Goal: Navigation & Orientation: Understand site structure

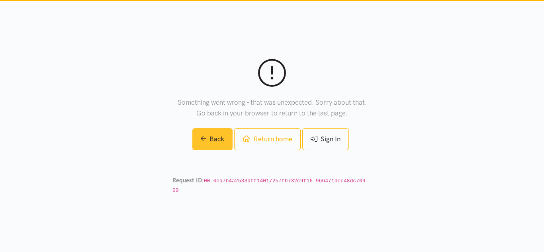
click at [207, 145] on link "Back" at bounding box center [212, 139] width 41 height 22
click at [198, 148] on link "Back" at bounding box center [212, 139] width 41 height 22
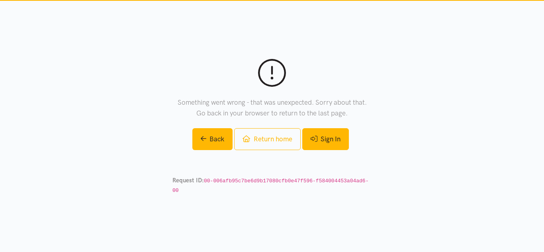
click at [342, 144] on link "Sign In" at bounding box center [325, 139] width 47 height 22
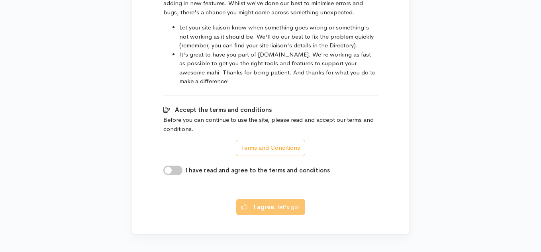
scroll to position [501, 0]
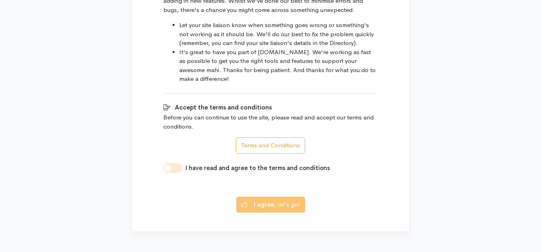
click at [170, 163] on input "I have read and agree to the terms and conditions" at bounding box center [172, 168] width 19 height 10
checkbox input "true"
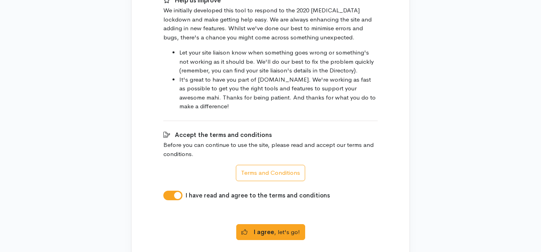
scroll to position [495, 0]
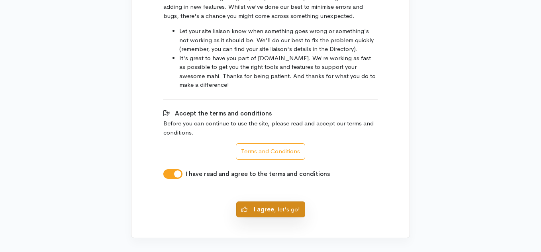
click at [278, 201] on button "I agree , let's go!" at bounding box center [270, 209] width 69 height 16
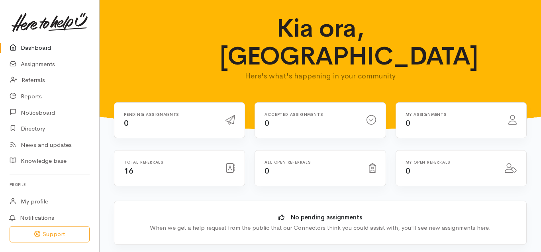
click at [223, 161] on div at bounding box center [230, 168] width 19 height 14
click at [231, 163] on icon at bounding box center [230, 168] width 10 height 10
click at [137, 160] on div "Total referrals 16" at bounding box center [170, 168] width 102 height 16
click at [45, 81] on link "Referrals" at bounding box center [49, 80] width 99 height 16
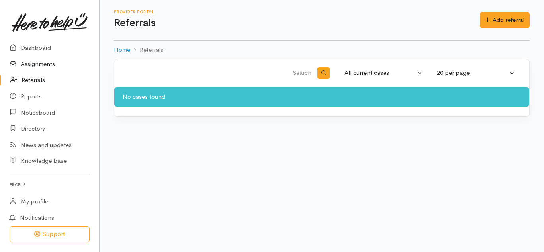
click at [43, 60] on link "Assignments" at bounding box center [49, 64] width 99 height 16
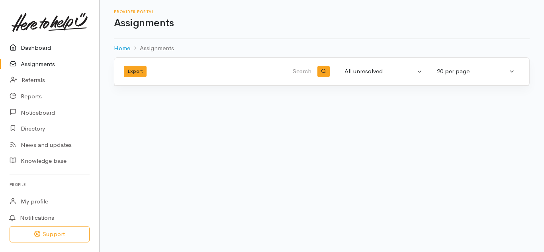
click at [39, 45] on link "Dashboard" at bounding box center [49, 48] width 99 height 16
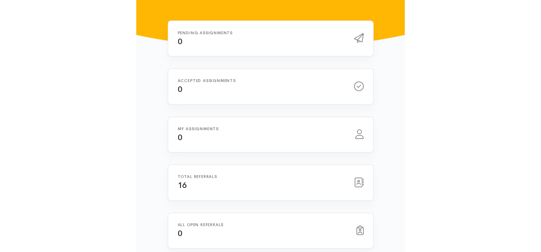
scroll to position [133, 0]
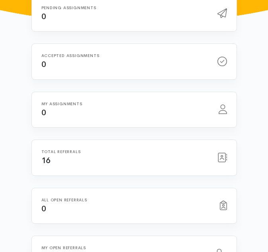
click at [59, 149] on h6 "Total referrals" at bounding box center [124, 151] width 166 height 4
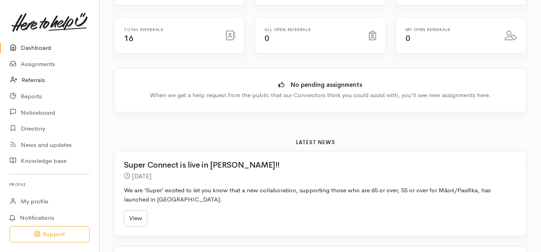
click at [76, 75] on link "Referrals" at bounding box center [49, 80] width 99 height 16
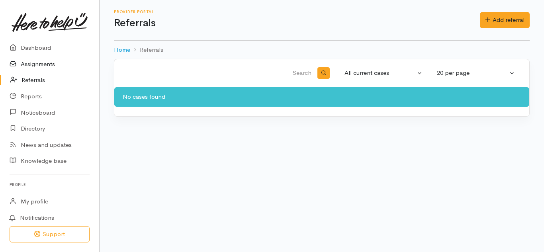
click at [64, 65] on link "Assignments" at bounding box center [49, 64] width 99 height 16
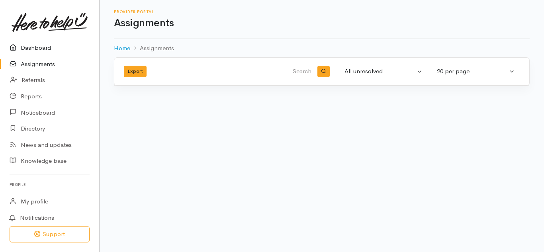
click at [29, 48] on link "Dashboard" at bounding box center [49, 48] width 99 height 16
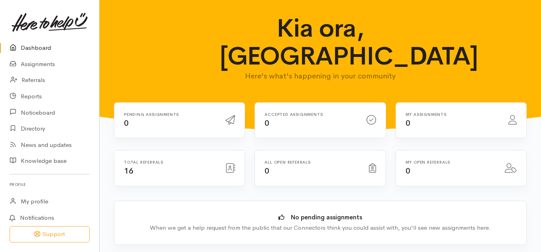
click at [159, 160] on h6 "Total referrals" at bounding box center [170, 162] width 92 height 4
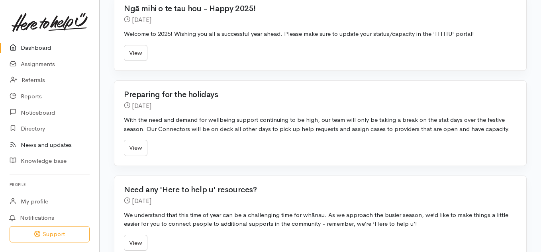
click at [70, 145] on link "News and updates" at bounding box center [49, 145] width 99 height 16
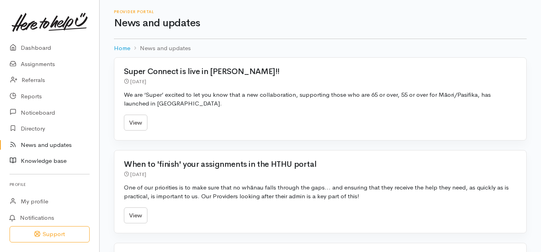
click at [63, 158] on link "Knowledge base" at bounding box center [49, 161] width 99 height 16
